Goal: Communication & Community: Answer question/provide support

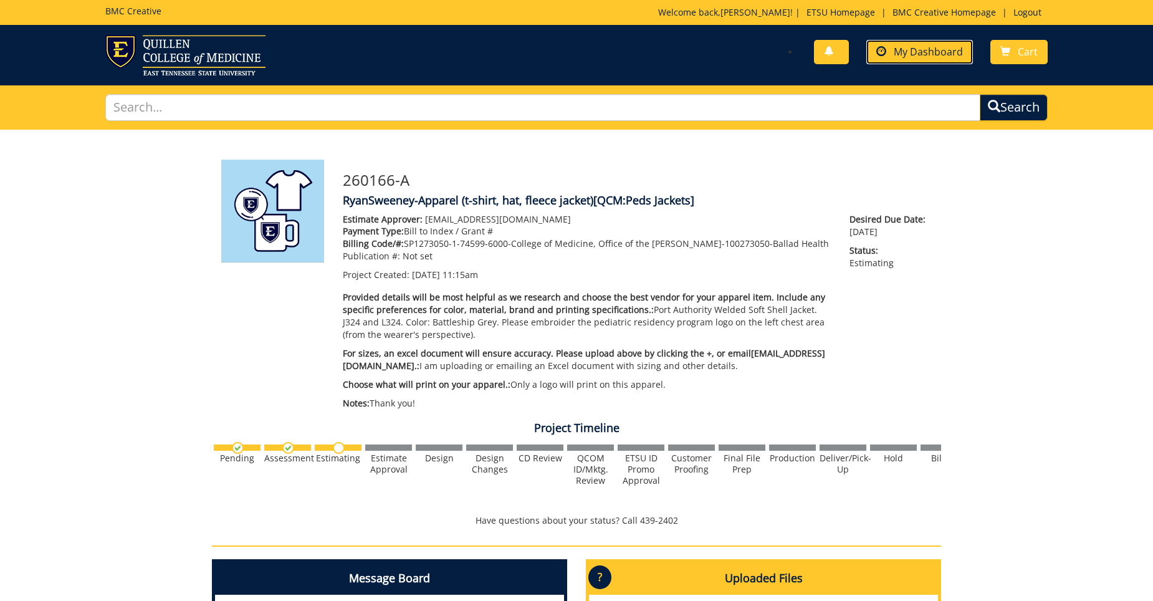
click at [958, 47] on span "My Dashboard" at bounding box center [927, 52] width 69 height 14
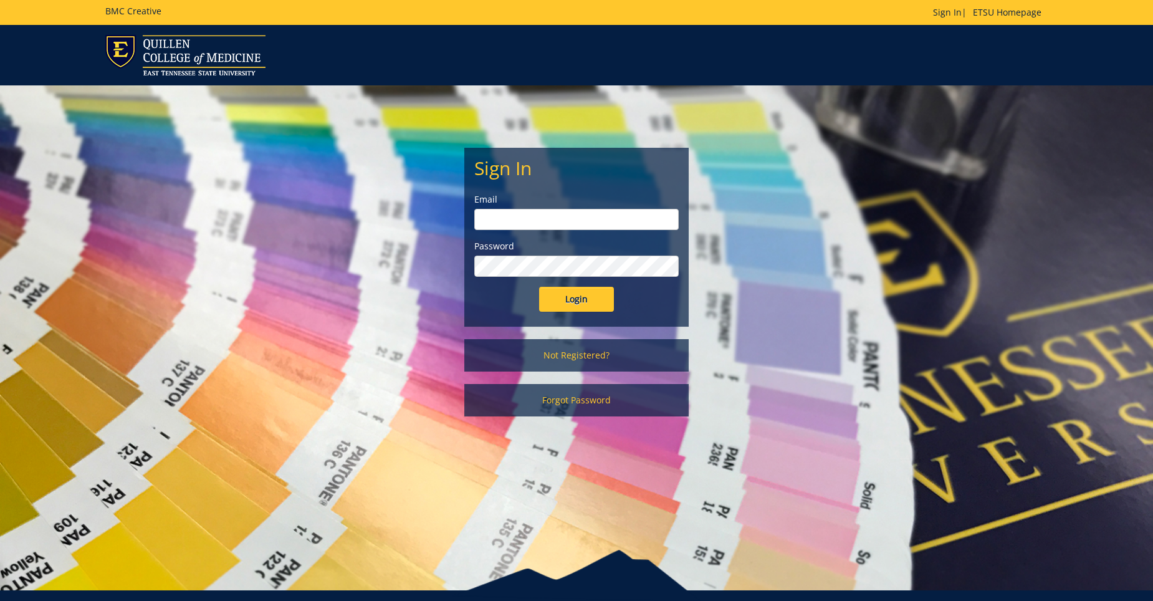
type input "Sweeneyrs@etsu.edu"
click at [569, 302] on input "Login" at bounding box center [576, 299] width 75 height 25
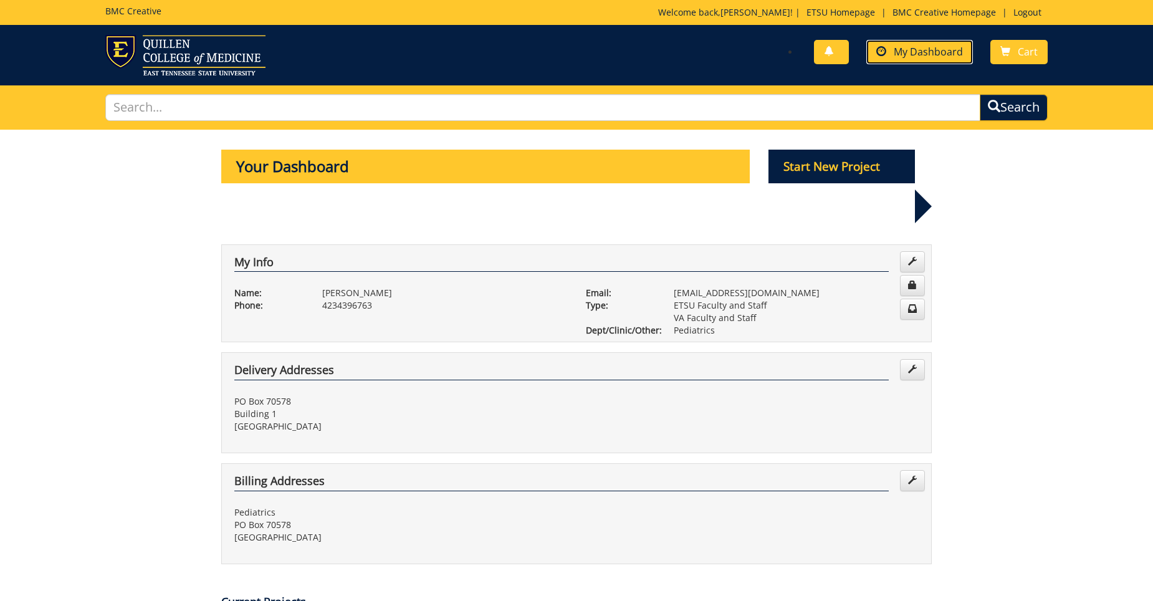
click at [925, 51] on span "My Dashboard" at bounding box center [927, 52] width 69 height 14
click at [905, 46] on span "My Dashboard" at bounding box center [927, 52] width 69 height 14
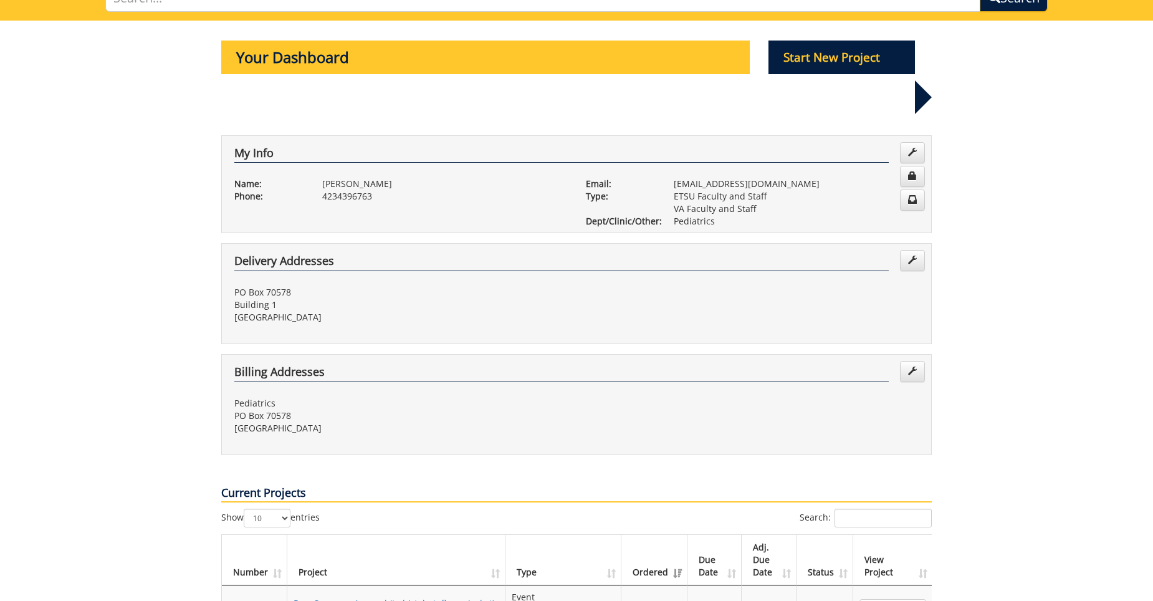
scroll to position [249, 0]
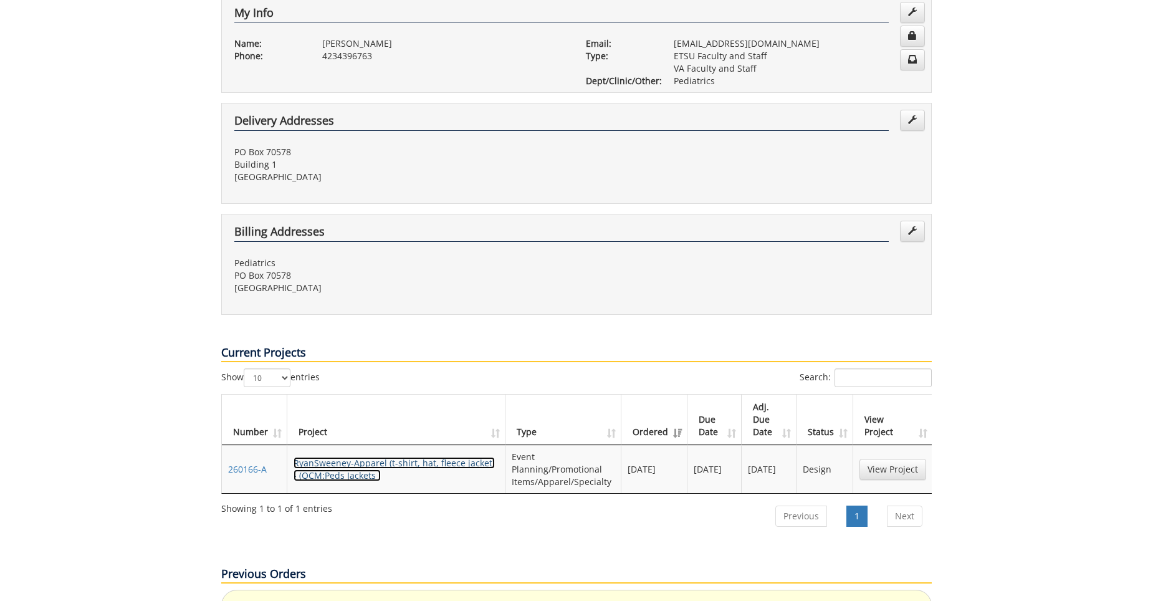
click at [388, 457] on link "RyanSweeney-Apparel (t-shirt, hat, fleece jacket) - (QCM:Peds Jackets )" at bounding box center [393, 469] width 201 height 24
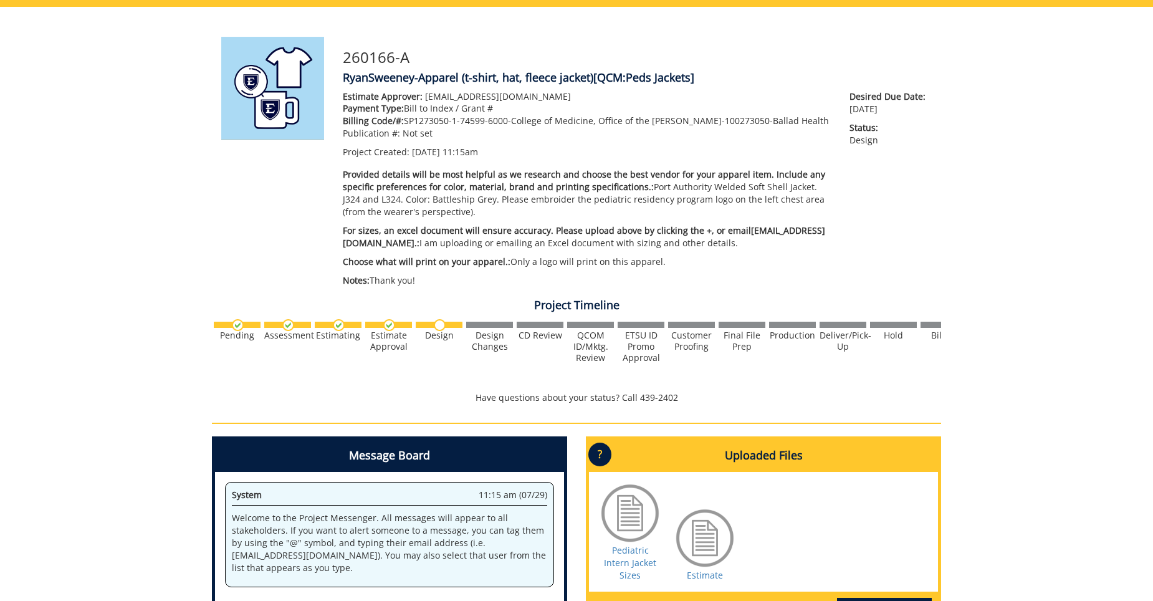
scroll to position [312, 0]
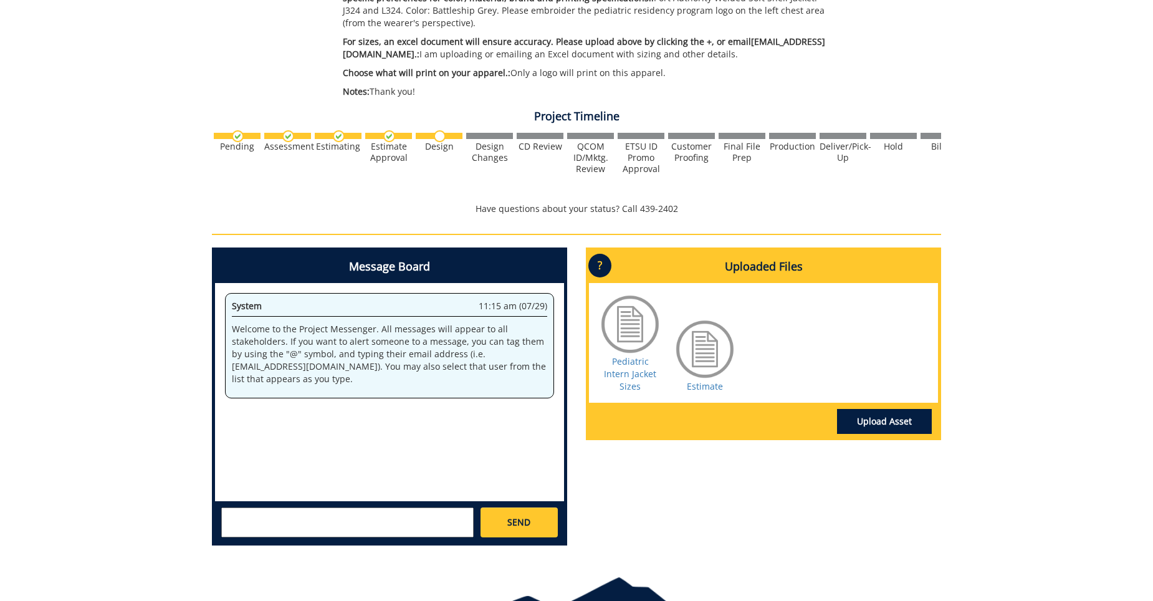
click at [363, 518] on textarea at bounding box center [347, 522] width 252 height 30
type textarea "I"
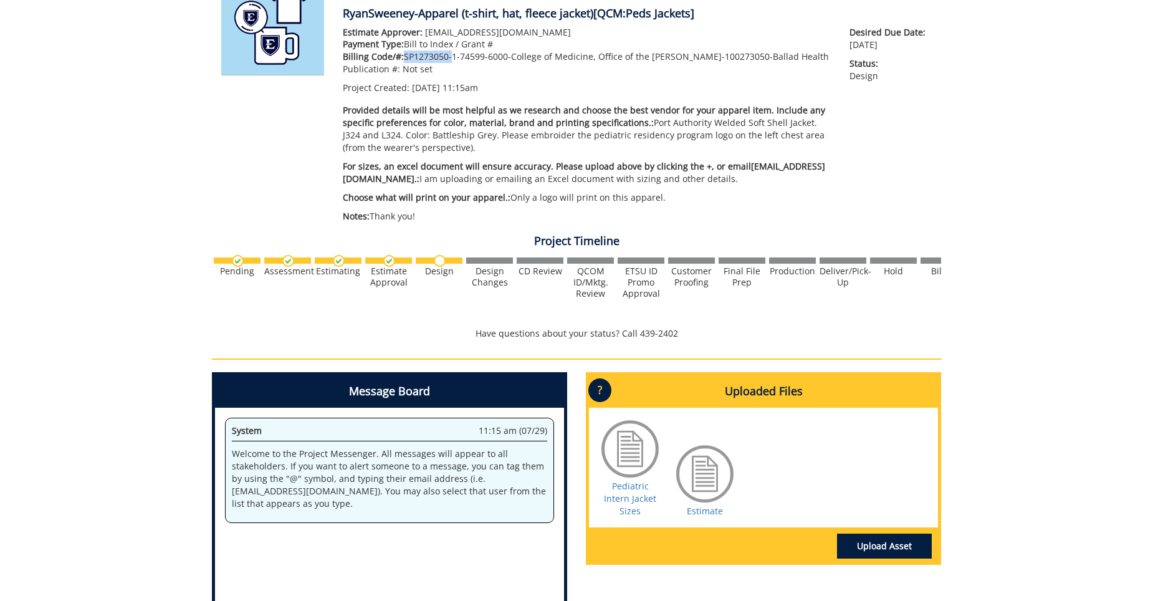
drag, startPoint x: 402, startPoint y: 55, endPoint x: 450, endPoint y: 50, distance: 47.7
click at [450, 50] on p "Billing Code/#: SP1273050-1-74599-6000-College of Medicine, Office of the [PERS…" at bounding box center [587, 56] width 488 height 12
copy p "SP1273050"
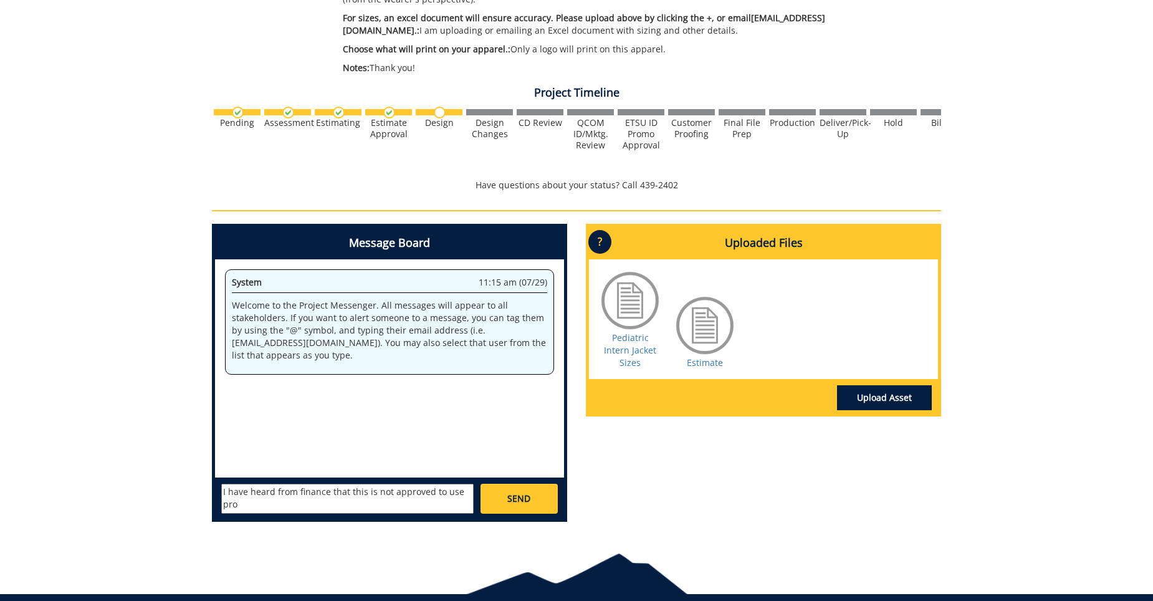
scroll to position [387, 0]
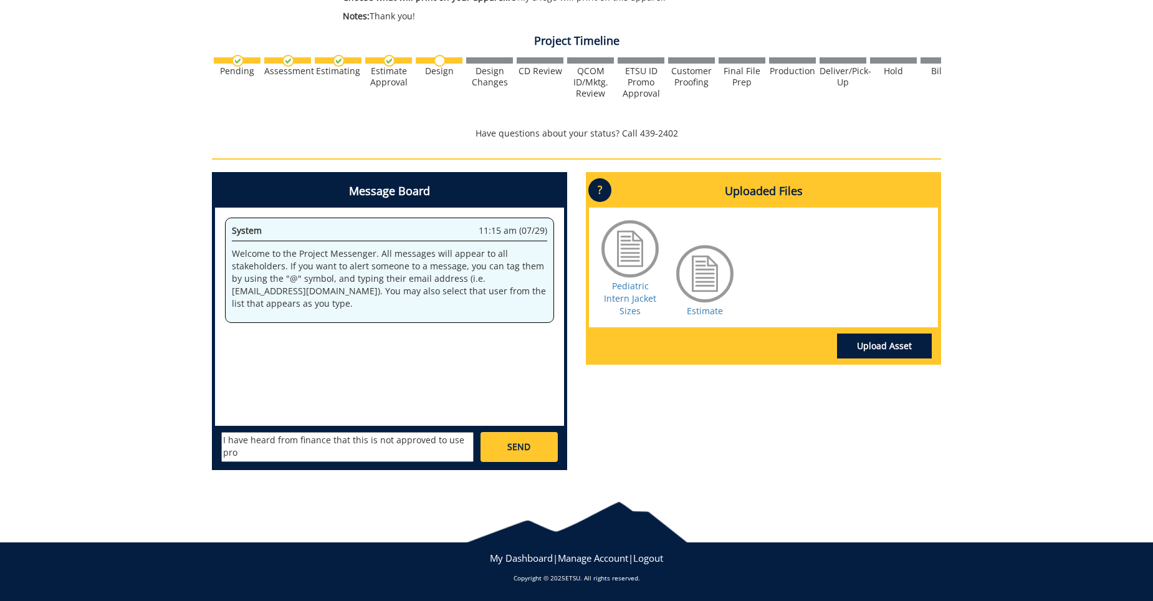
click at [379, 450] on textarea "I have heard from finance that this is not approved to use pro" at bounding box center [347, 447] width 252 height 30
paste textarea "SP1273050"
click at [379, 450] on textarea "I have heard from finance that this is not approved to use project SP1273050" at bounding box center [347, 447] width 252 height 30
click at [252, 442] on textarea "I have heard from finance that this is not approved to use project SP1273050. W…" at bounding box center [347, 447] width 252 height 30
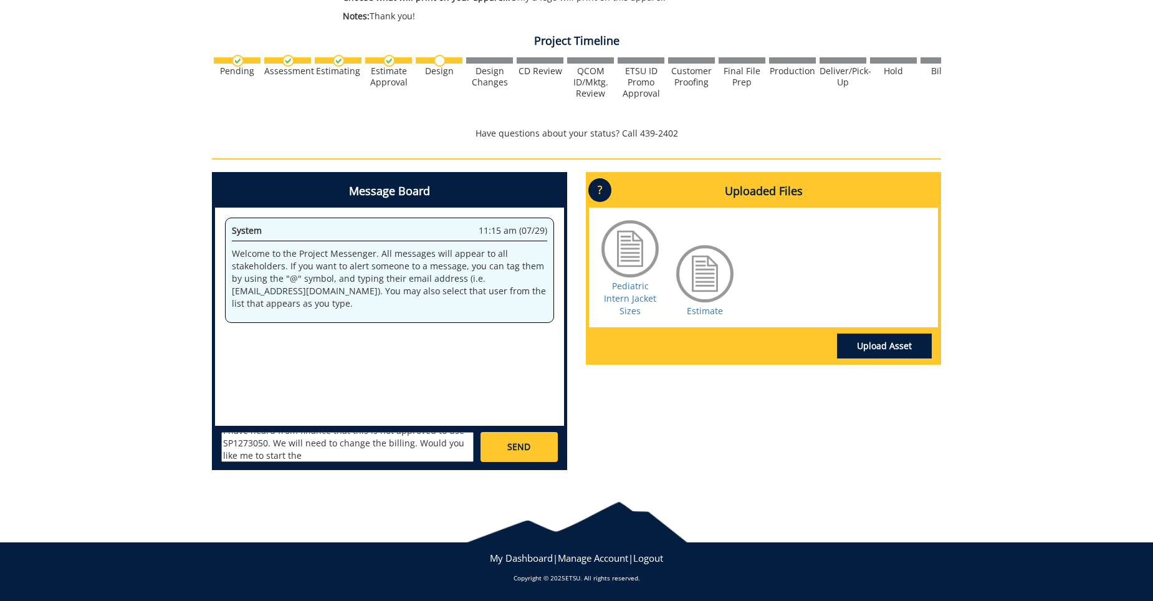
scroll to position [11, 0]
click at [364, 453] on textarea "I have heard from finance that this is not approved to use SP1273050. We will n…" at bounding box center [347, 447] width 252 height 30
drag, startPoint x: 348, startPoint y: 439, endPoint x: 355, endPoint y: 447, distance: 10.6
click at [348, 439] on textarea "I have heard from finance that this is not approved to use SP1273050. We will n…" at bounding box center [347, 447] width 252 height 30
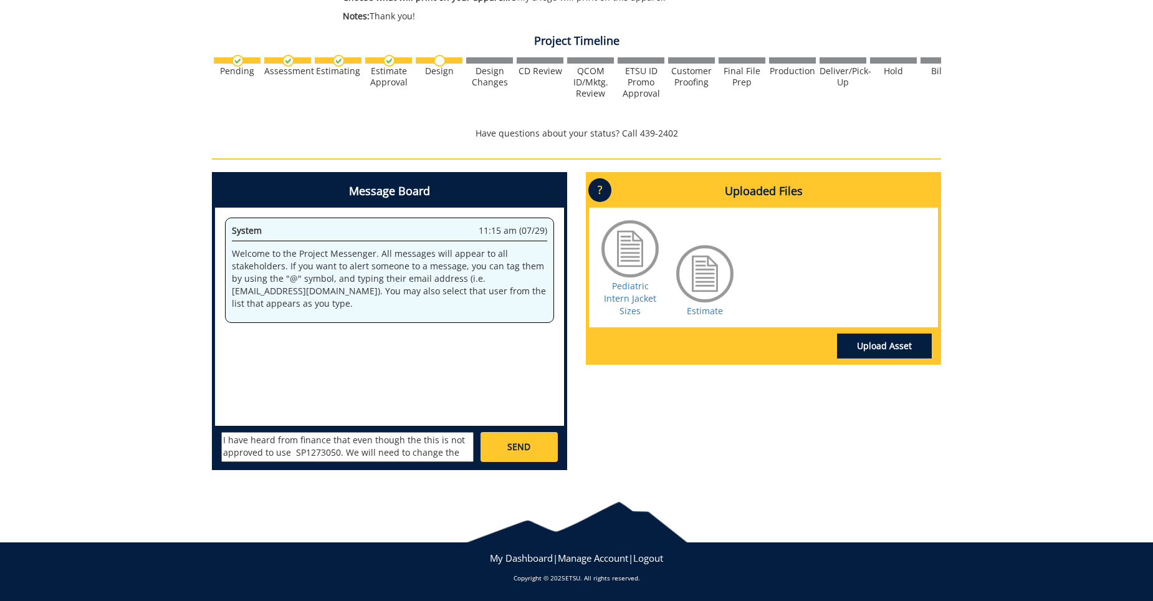
drag, startPoint x: 294, startPoint y: 449, endPoint x: 295, endPoint y: 456, distance: 6.9
click at [419, 443] on textarea "I have heard from finance that even though the this is not approved to use SP12…" at bounding box center [347, 447] width 252 height 30
drag, startPoint x: 302, startPoint y: 440, endPoint x: 329, endPoint y: 481, distance: 49.4
click at [302, 440] on textarea "I have heard from finance that this was not supposed to be approved to use SP12…" at bounding box center [347, 447] width 252 height 30
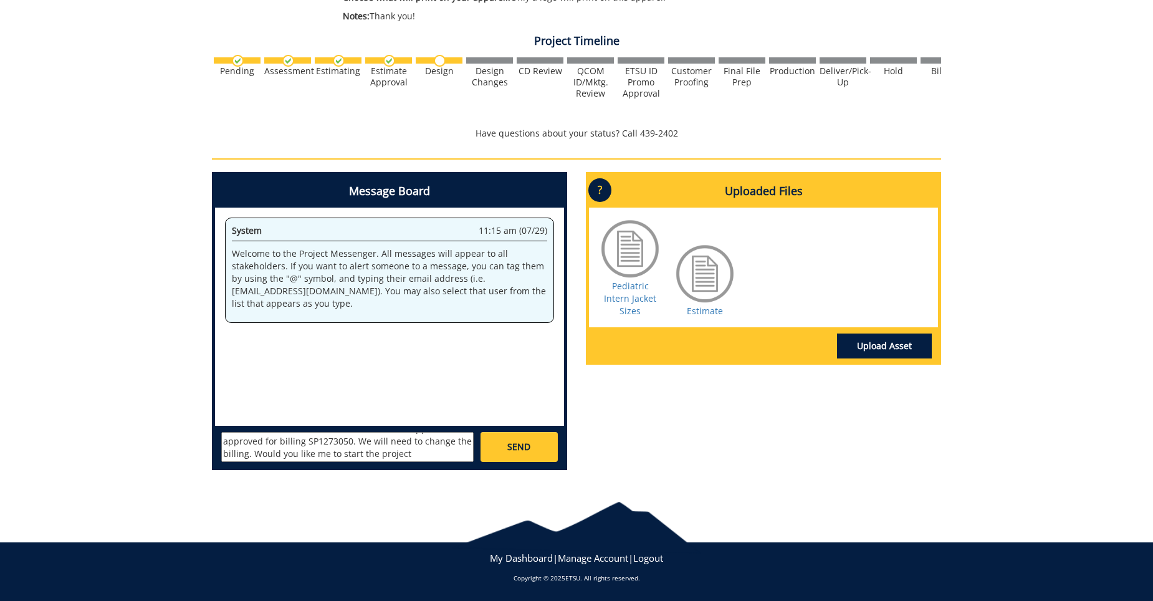
click at [449, 457] on textarea "I have heard from finance that this was not supposed to be approved for billing…" at bounding box center [347, 447] width 252 height 30
drag, startPoint x: 417, startPoint y: 444, endPoint x: 376, endPoint y: 457, distance: 42.8
click at [377, 456] on textarea "I have heard from finance that this was not supposed to be approved for billing…" at bounding box center [347, 447] width 252 height 30
click at [259, 455] on textarea "I have heard from finance that this was not supposed to be approved for billing…" at bounding box center [347, 447] width 252 height 30
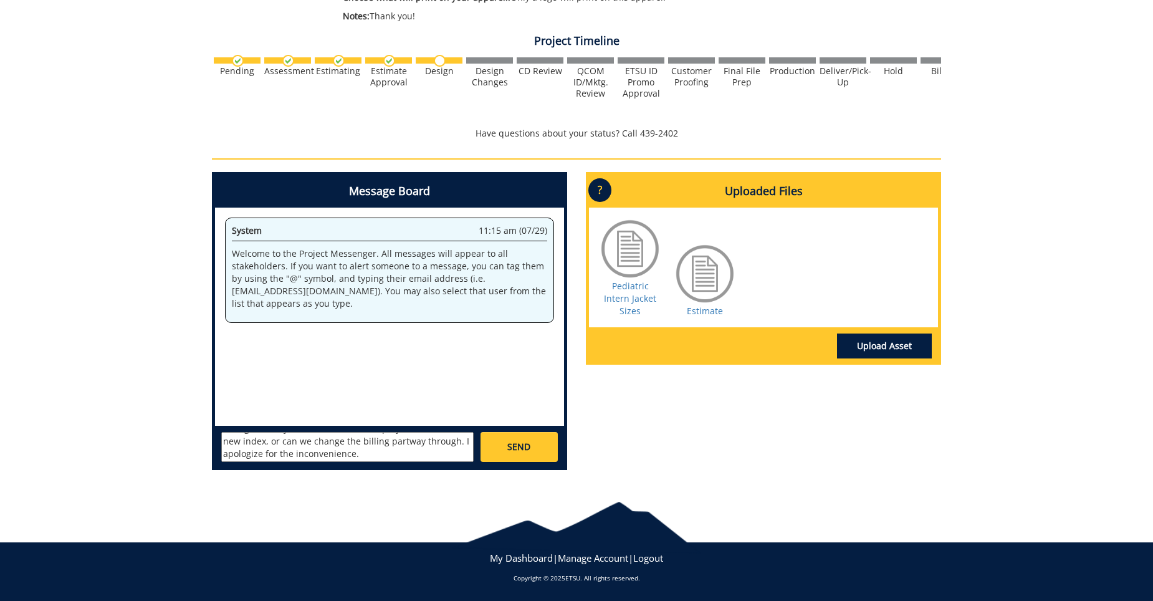
click at [381, 449] on textarea "I have heard from finance that this was not supposed to be approved for billing…" at bounding box center [347, 447] width 252 height 30
type textarea "I have heard from finance that this was not supposed to be approved for billing…"
click at [485, 458] on link "SEND" at bounding box center [518, 447] width 77 height 30
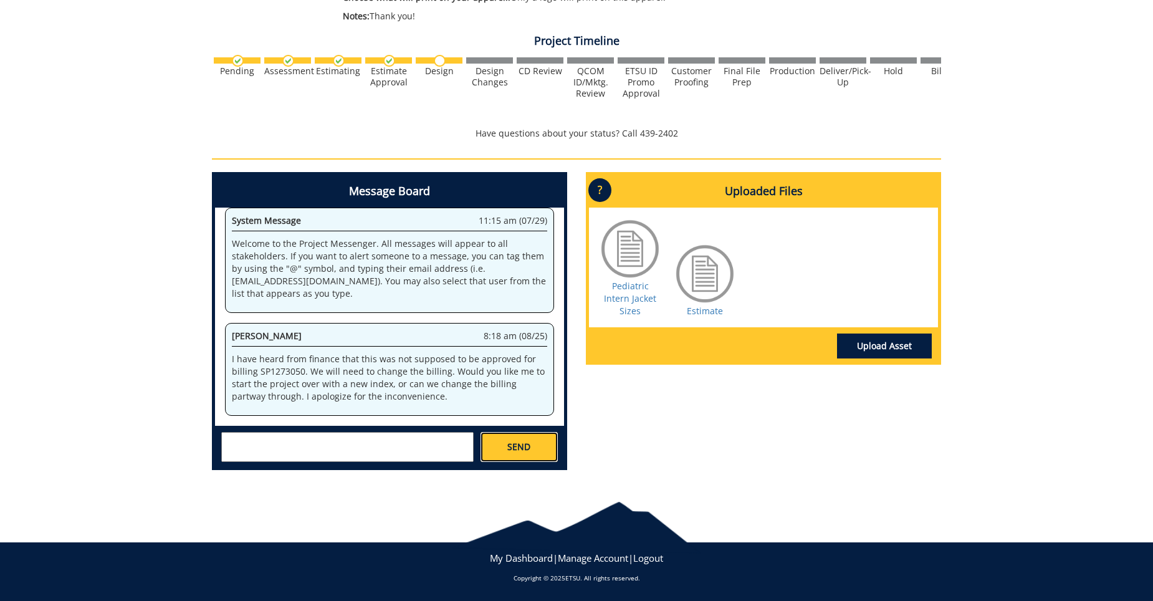
scroll to position [882, 0]
